Goal: Information Seeking & Learning: Learn about a topic

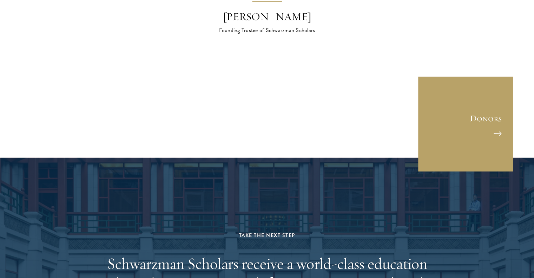
scroll to position [2352, 0]
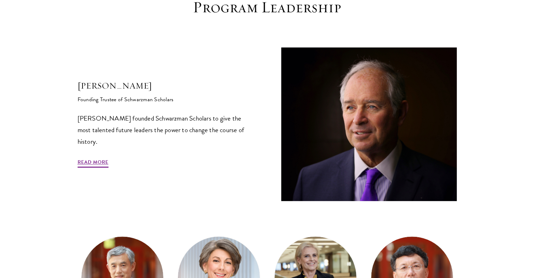
scroll to position [211, 0]
click at [94, 160] on link "Read More" at bounding box center [93, 162] width 31 height 11
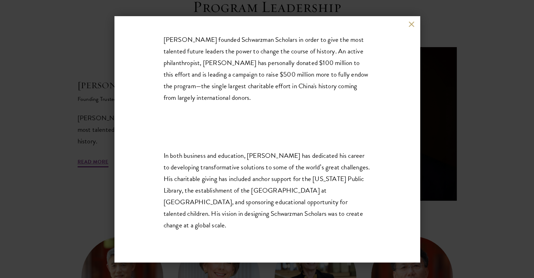
scroll to position [117, 0]
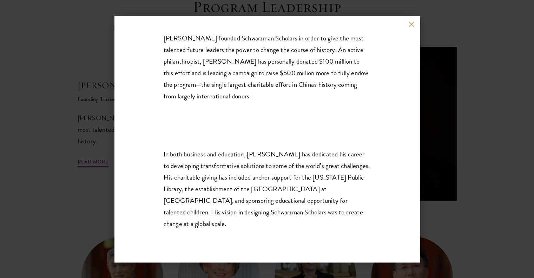
click at [413, 20] on div "Stephen A. Schwarzman Founding Trustee of Schwarzman Scholars Stephen A. Schwar…" at bounding box center [266, 139] width 305 height 246
click at [411, 20] on div "Stephen A. Schwarzman Founding Trustee of Schwarzman Scholars Stephen A. Schwar…" at bounding box center [266, 139] width 305 height 246
click at [413, 25] on button at bounding box center [412, 24] width 6 height 6
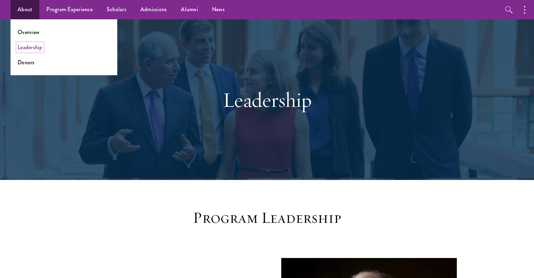
click at [29, 46] on link "Leadership" at bounding box center [30, 47] width 25 height 8
click at [29, 31] on link "Overview" at bounding box center [29, 32] width 22 height 8
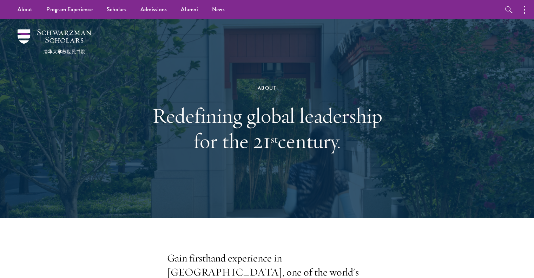
drag, startPoint x: 396, startPoint y: 32, endPoint x: 404, endPoint y: 19, distance: 15.3
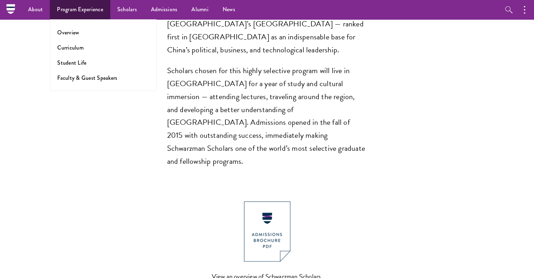
scroll to position [570, 0]
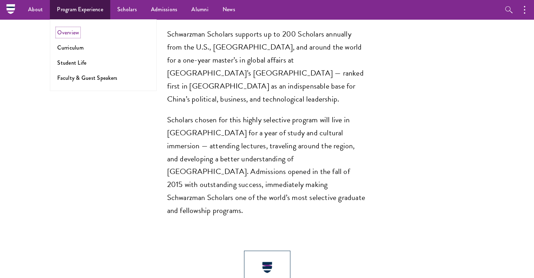
click at [73, 34] on link "Overview" at bounding box center [68, 32] width 22 height 8
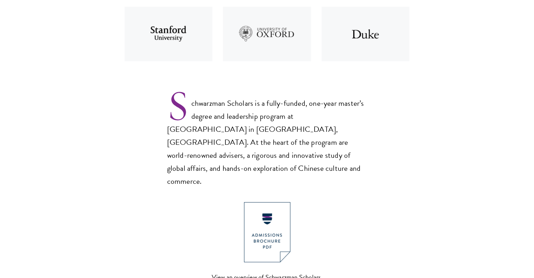
scroll to position [491, 0]
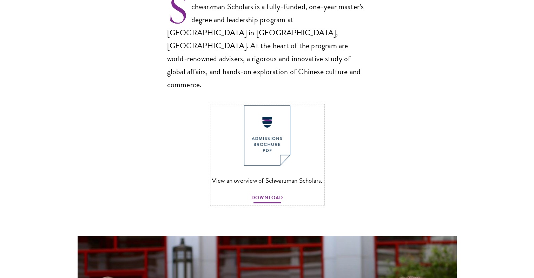
click at [261, 193] on span "DOWNLOAD" at bounding box center [267, 198] width 32 height 11
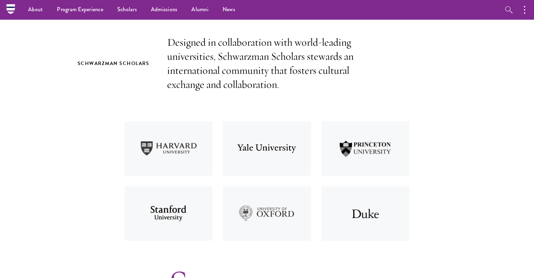
scroll to position [0, 0]
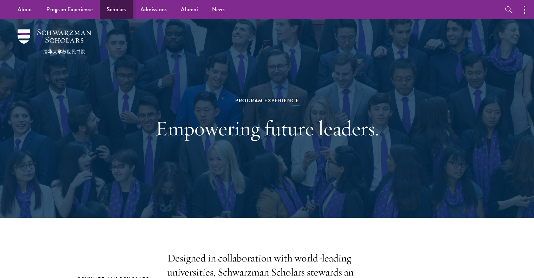
click at [111, 10] on link "Scholars" at bounding box center [117, 9] width 34 height 19
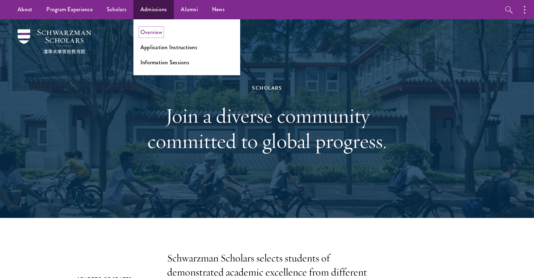
click at [148, 30] on link "Overview" at bounding box center [151, 32] width 22 height 8
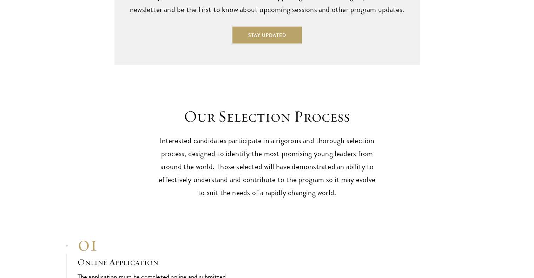
scroll to position [2144, 0]
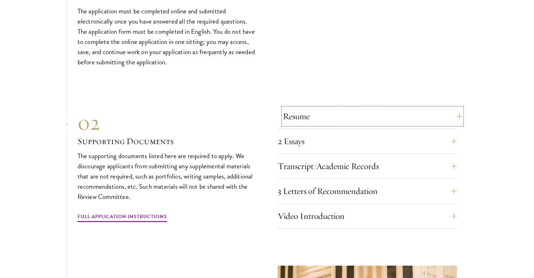
click at [327, 108] on button "Resume" at bounding box center [372, 116] width 179 height 17
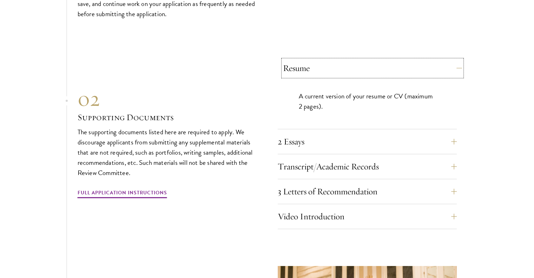
scroll to position [2193, 0]
click at [319, 132] on button "2 Essays" at bounding box center [372, 140] width 179 height 17
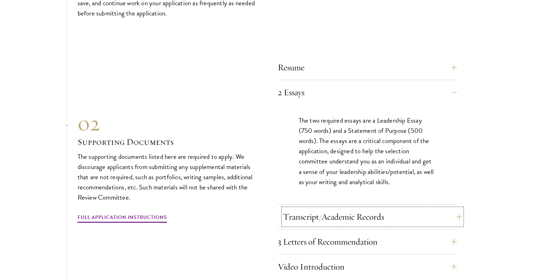
click at [309, 208] on button "Transcript/Academic Records" at bounding box center [372, 216] width 179 height 17
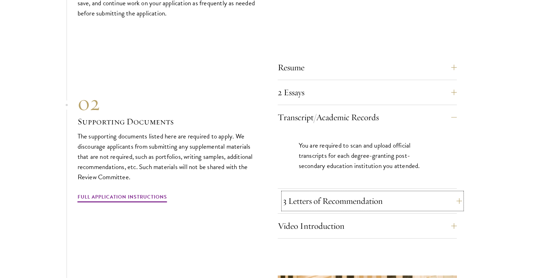
click at [305, 192] on button "3 Letters of Recommendation" at bounding box center [372, 200] width 179 height 17
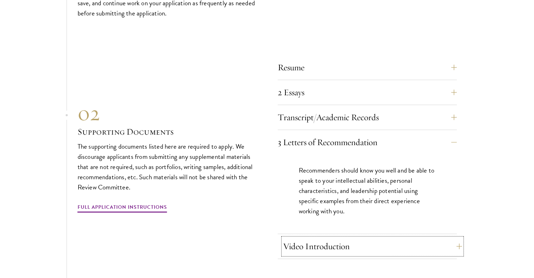
click at [297, 238] on button "Video Introduction" at bounding box center [372, 246] width 179 height 17
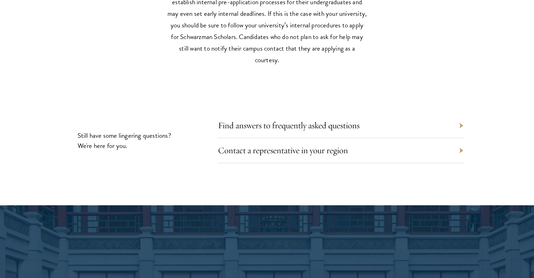
scroll to position [3316, 0]
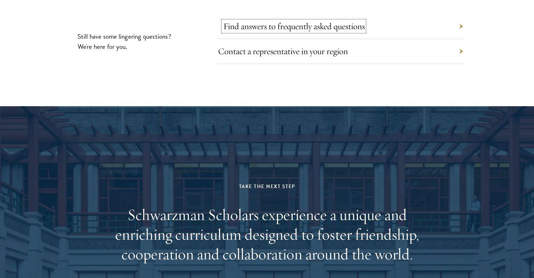
click at [250, 21] on link "Find answers to frequently asked questions" at bounding box center [293, 26] width 141 height 11
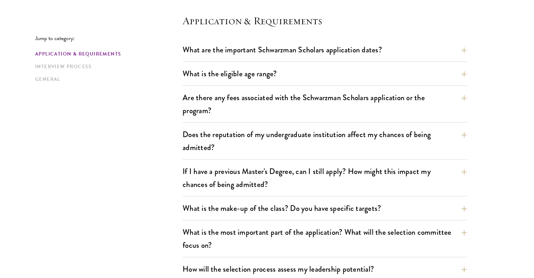
scroll to position [246, 0]
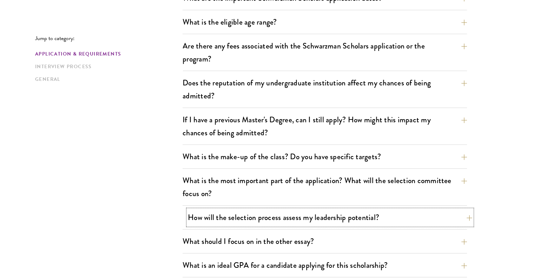
click at [240, 222] on button "How will the selection process assess my leadership potential?" at bounding box center [330, 217] width 284 height 16
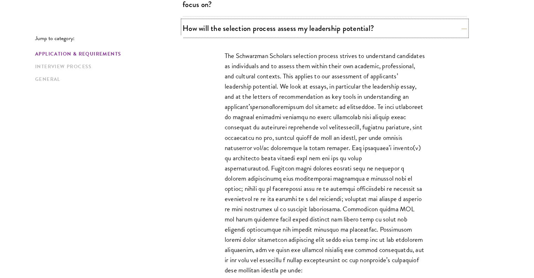
scroll to position [435, 0]
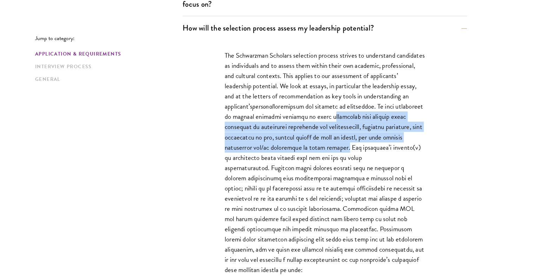
drag, startPoint x: 224, startPoint y: 128, endPoint x: 416, endPoint y: 144, distance: 192.0
click at [416, 144] on div "The Schwarzman Scholars selection process strives to understand candidates as i…" at bounding box center [325, 225] width 242 height 370
copy p "leadership that explore their abilities to understand challenges and opportunit…"
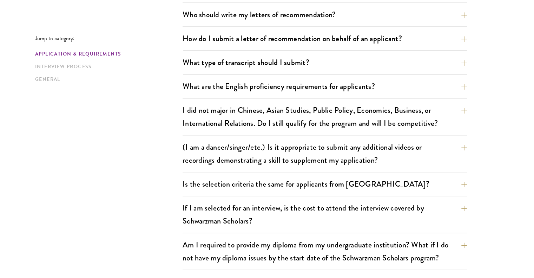
scroll to position [926, 0]
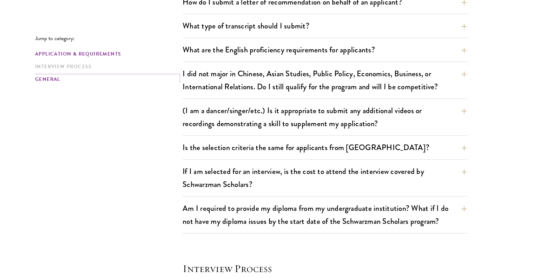
click at [56, 81] on link "General" at bounding box center [106, 78] width 143 height 7
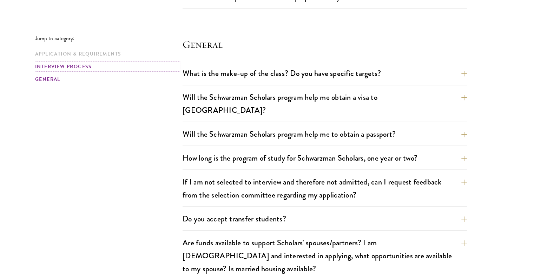
click at [60, 65] on link "Interview Process" at bounding box center [106, 66] width 143 height 7
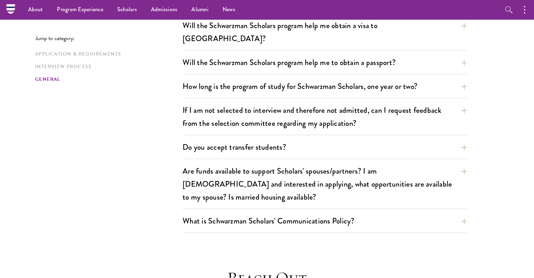
scroll to position [1373, 0]
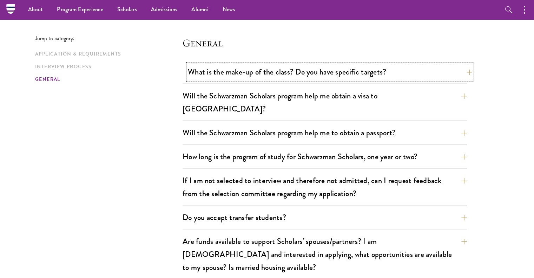
click at [256, 74] on button "What is the make-up of the class? Do you have specific targets?" at bounding box center [330, 72] width 284 height 16
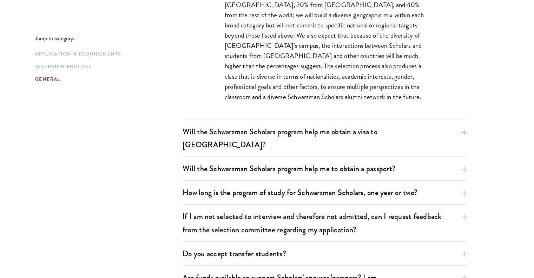
scroll to position [1109, 0]
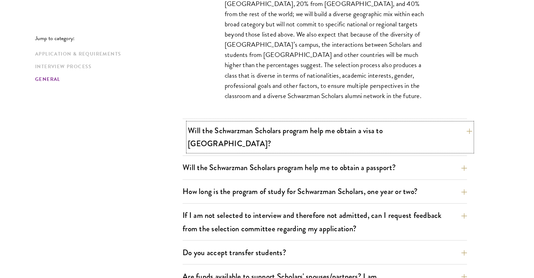
click at [251, 124] on button "Will the Schwarzman Scholars program help me obtain a visa to [GEOGRAPHIC_DATA]?" at bounding box center [330, 136] width 284 height 29
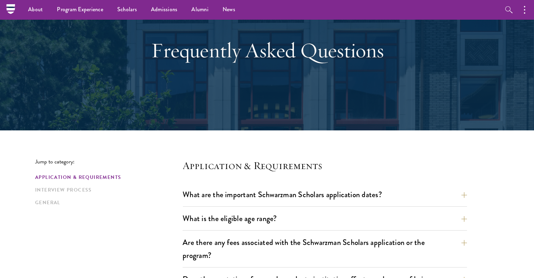
scroll to position [0, 0]
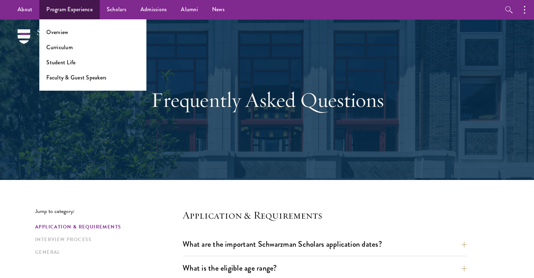
scroll to position [1002, 0]
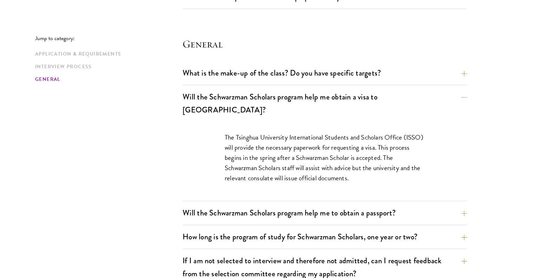
scroll to position [926, 0]
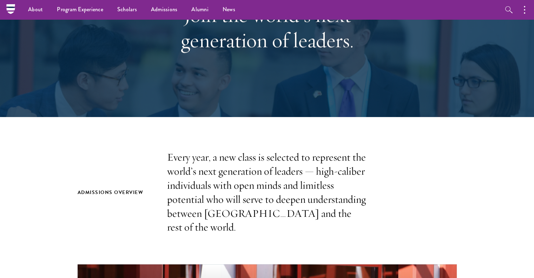
scroll to position [87, 0]
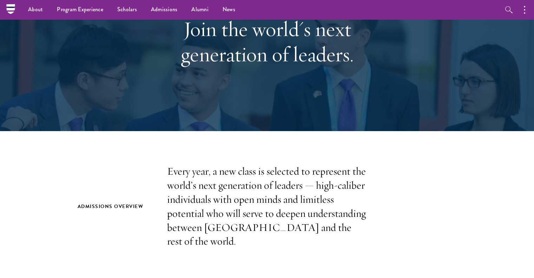
click at [323, 186] on p "Every year, a new class is selected to represent the world’s next generation of…" at bounding box center [267, 206] width 200 height 84
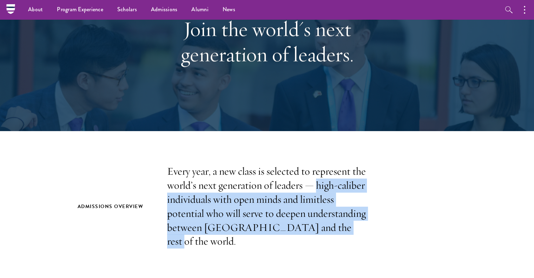
drag, startPoint x: 316, startPoint y: 182, endPoint x: 330, endPoint y: 226, distance: 46.2
click at [330, 226] on p "Every year, a new class is selected to represent the world’s next generation of…" at bounding box center [267, 206] width 200 height 84
copy p "high-caliber individuals with open minds and limitless potential who will serve…"
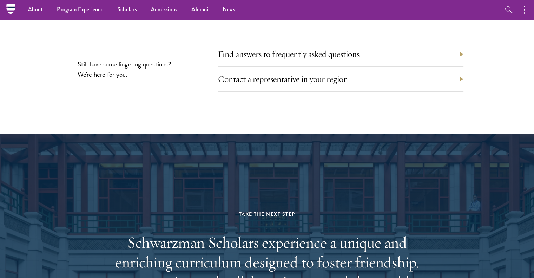
scroll to position [3140, 0]
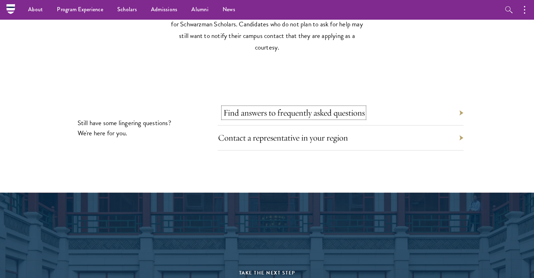
click at [257, 107] on link "Find answers to frequently asked questions" at bounding box center [293, 112] width 141 height 11
